Goal: Navigation & Orientation: Find specific page/section

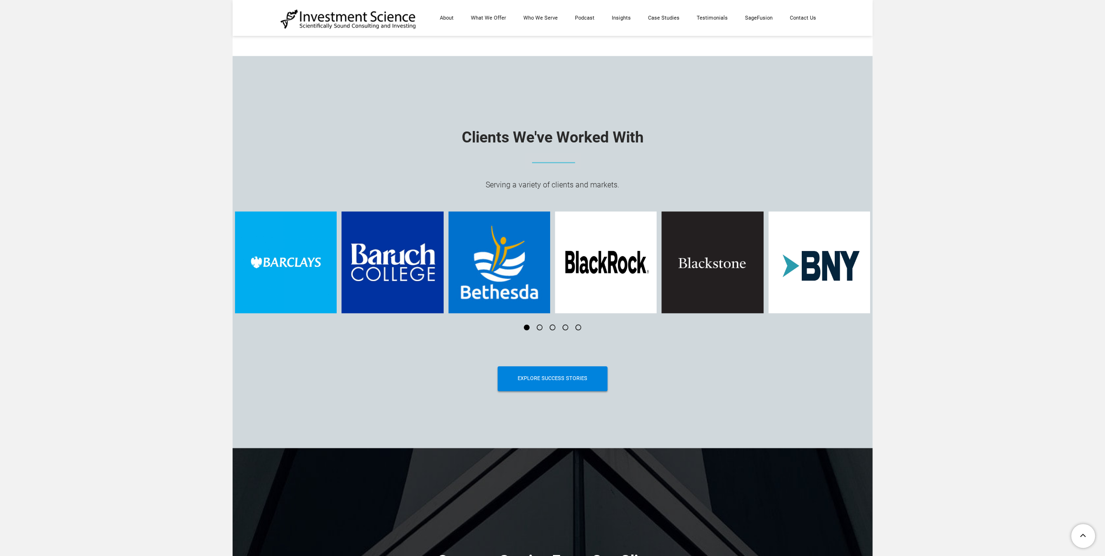
drag, startPoint x: 1108, startPoint y: 36, endPoint x: 1090, endPoint y: 380, distance: 344.9
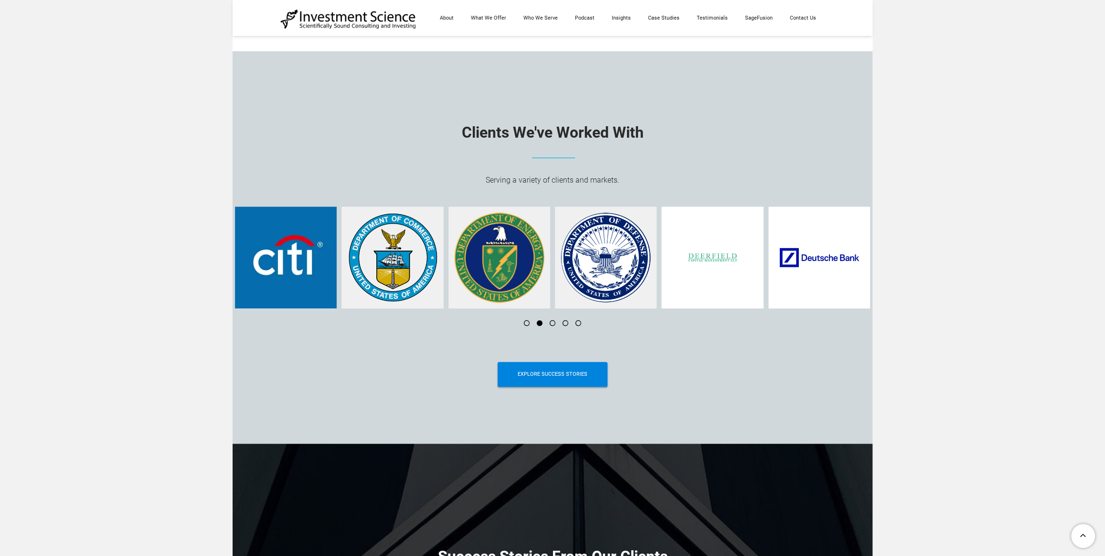
click at [527, 325] on li at bounding box center [523, 323] width 13 height 6
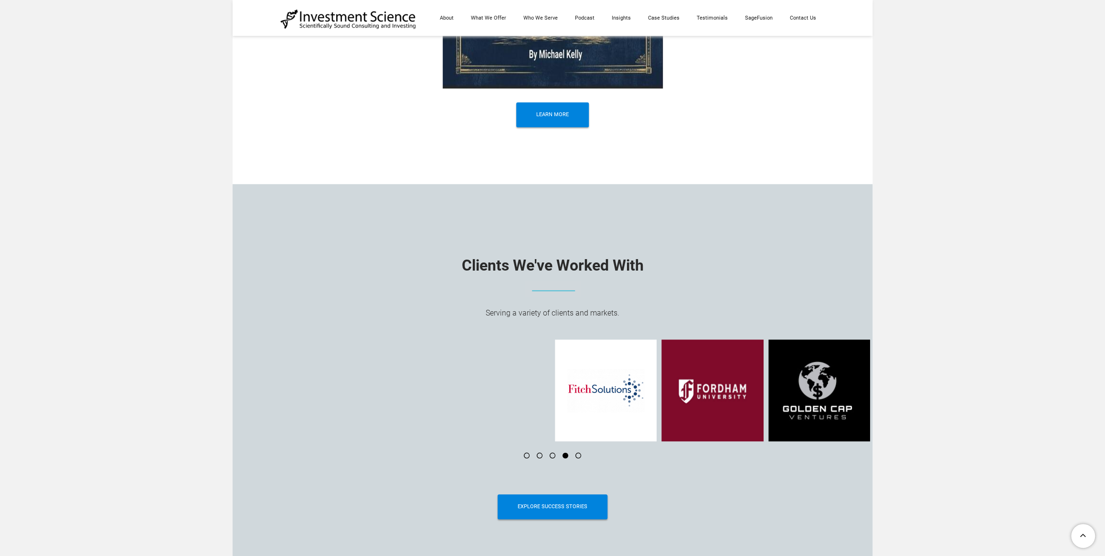
scroll to position [3539, 0]
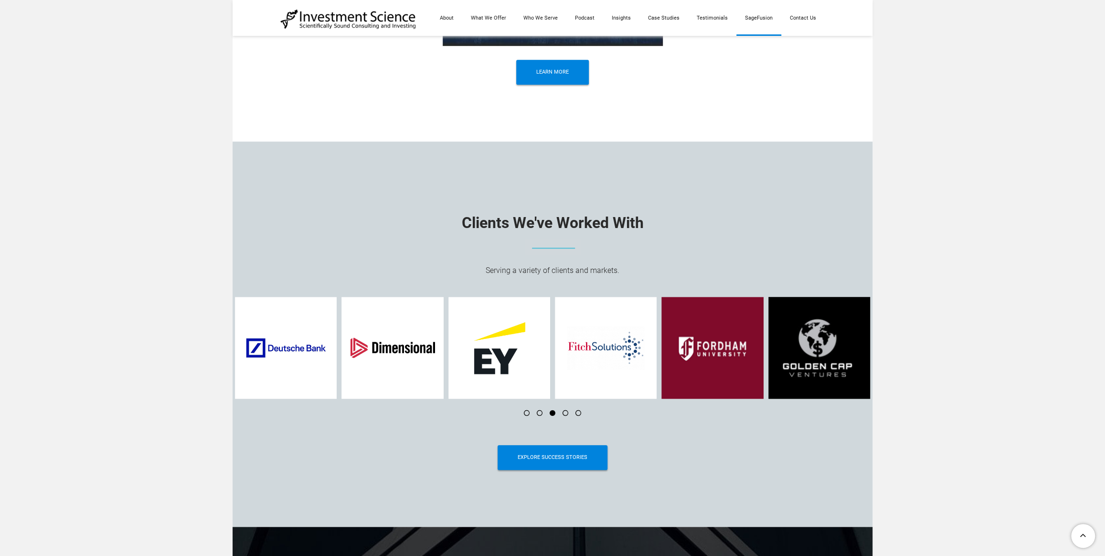
click at [769, 22] on link "SageFusion" at bounding box center [759, 18] width 45 height 36
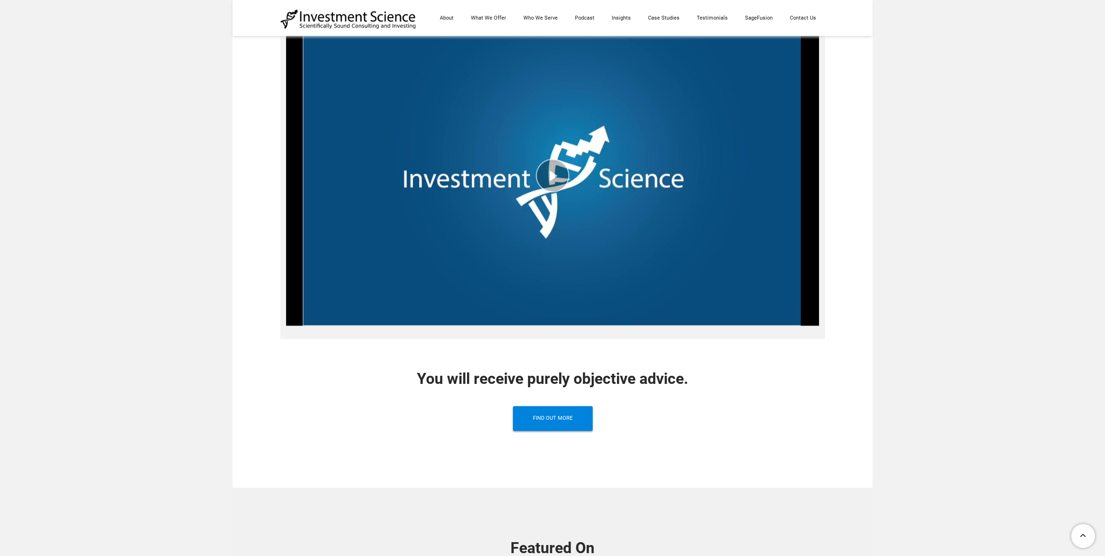
scroll to position [728, 0]
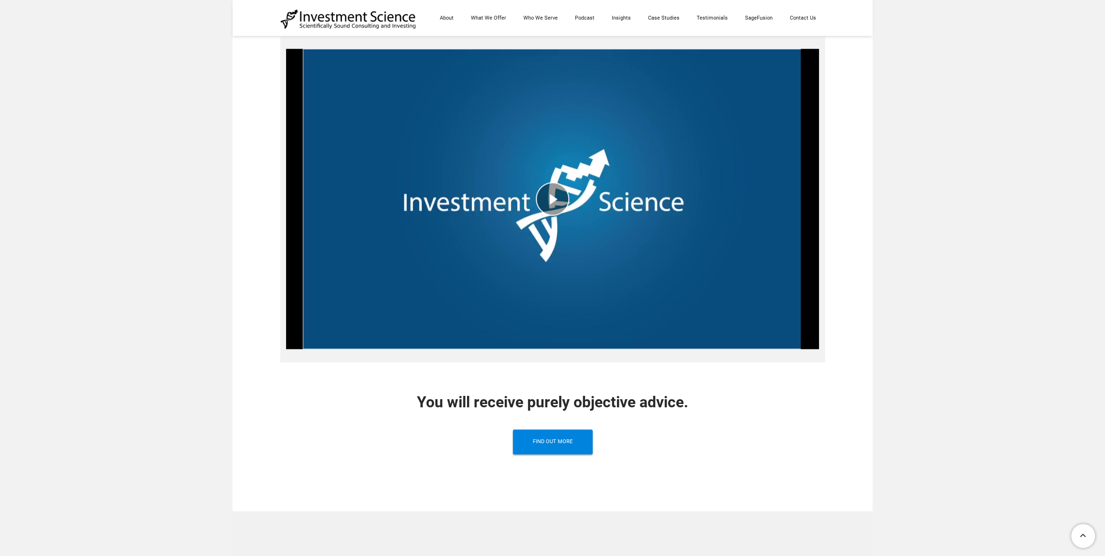
click at [666, 203] on div "play video" at bounding box center [552, 199] width 533 height 314
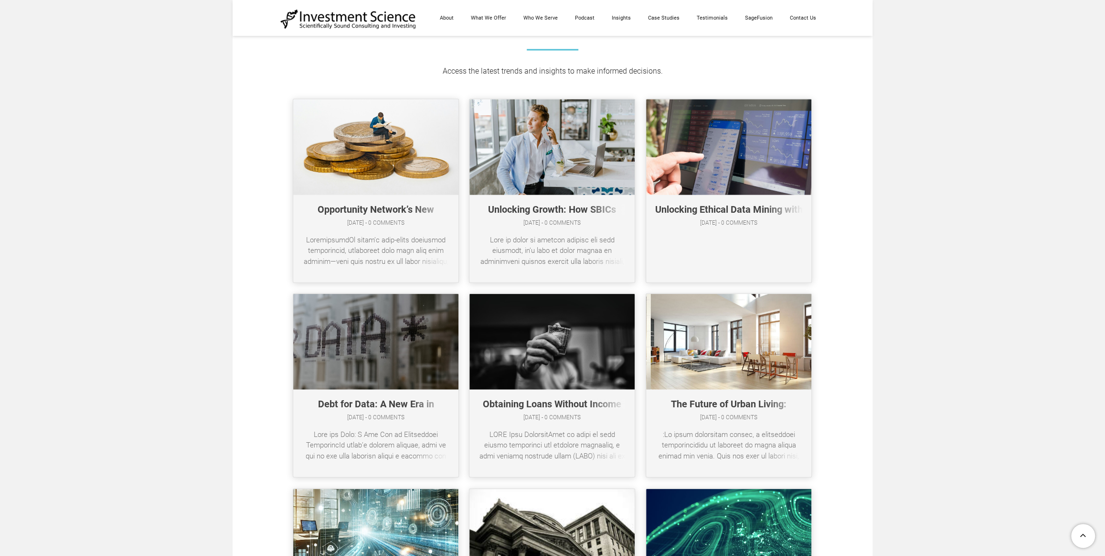
scroll to position [4642, 0]
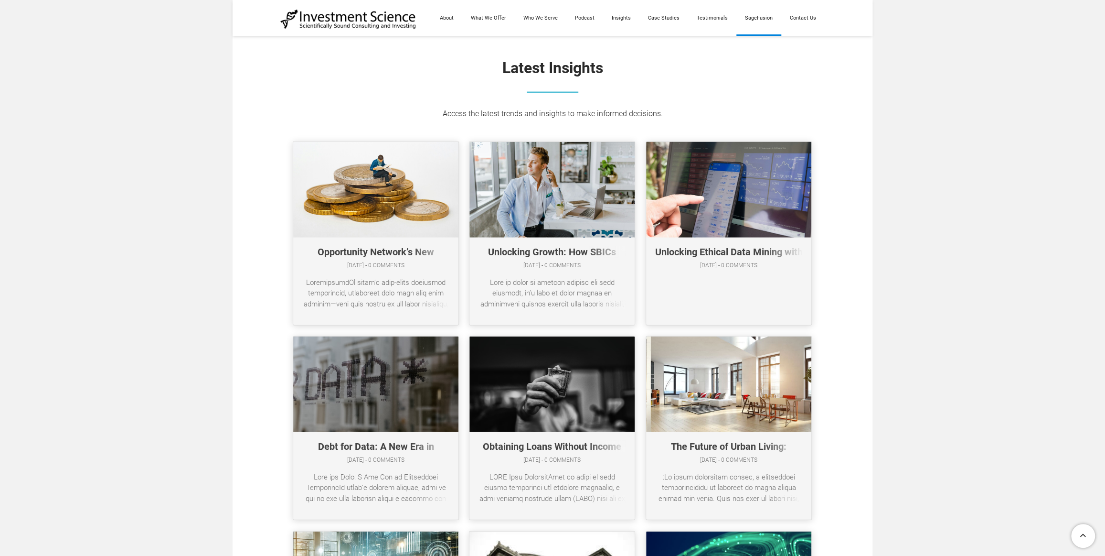
click at [757, 25] on link "SageFusion" at bounding box center [759, 18] width 45 height 36
